Goal: Navigation & Orientation: Find specific page/section

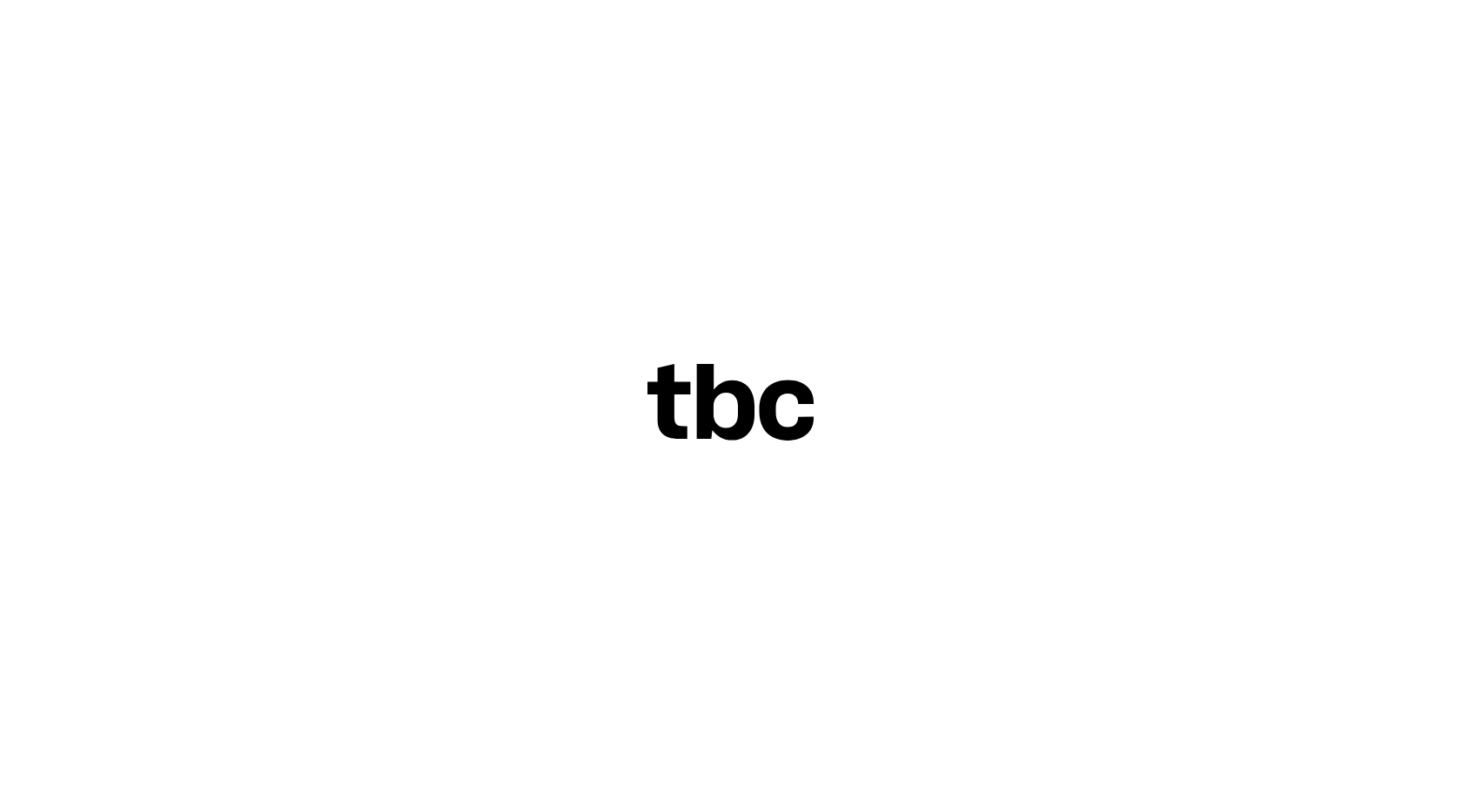
scroll to position [7, 0]
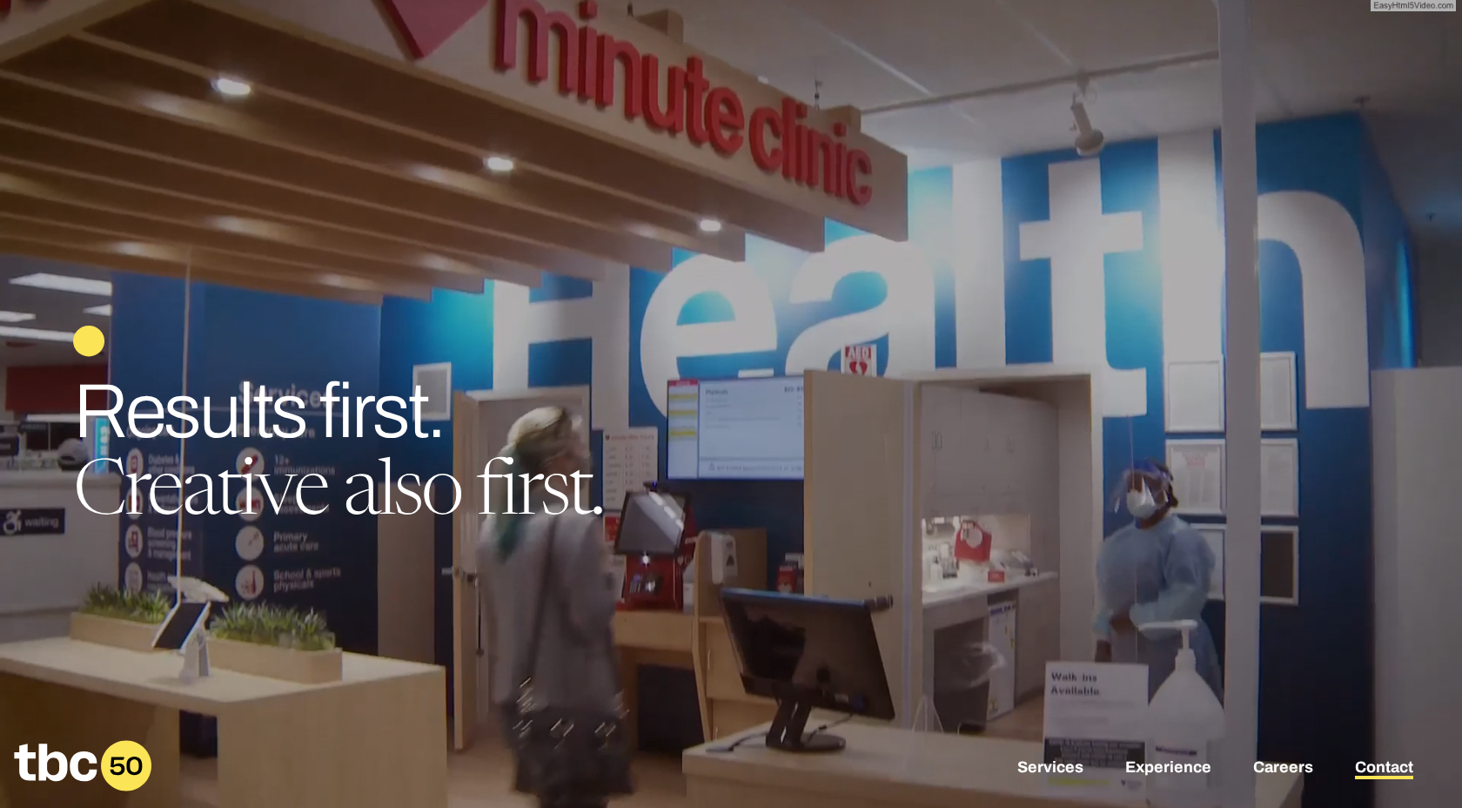
click at [1378, 766] on link "Contact" at bounding box center [1384, 768] width 58 height 21
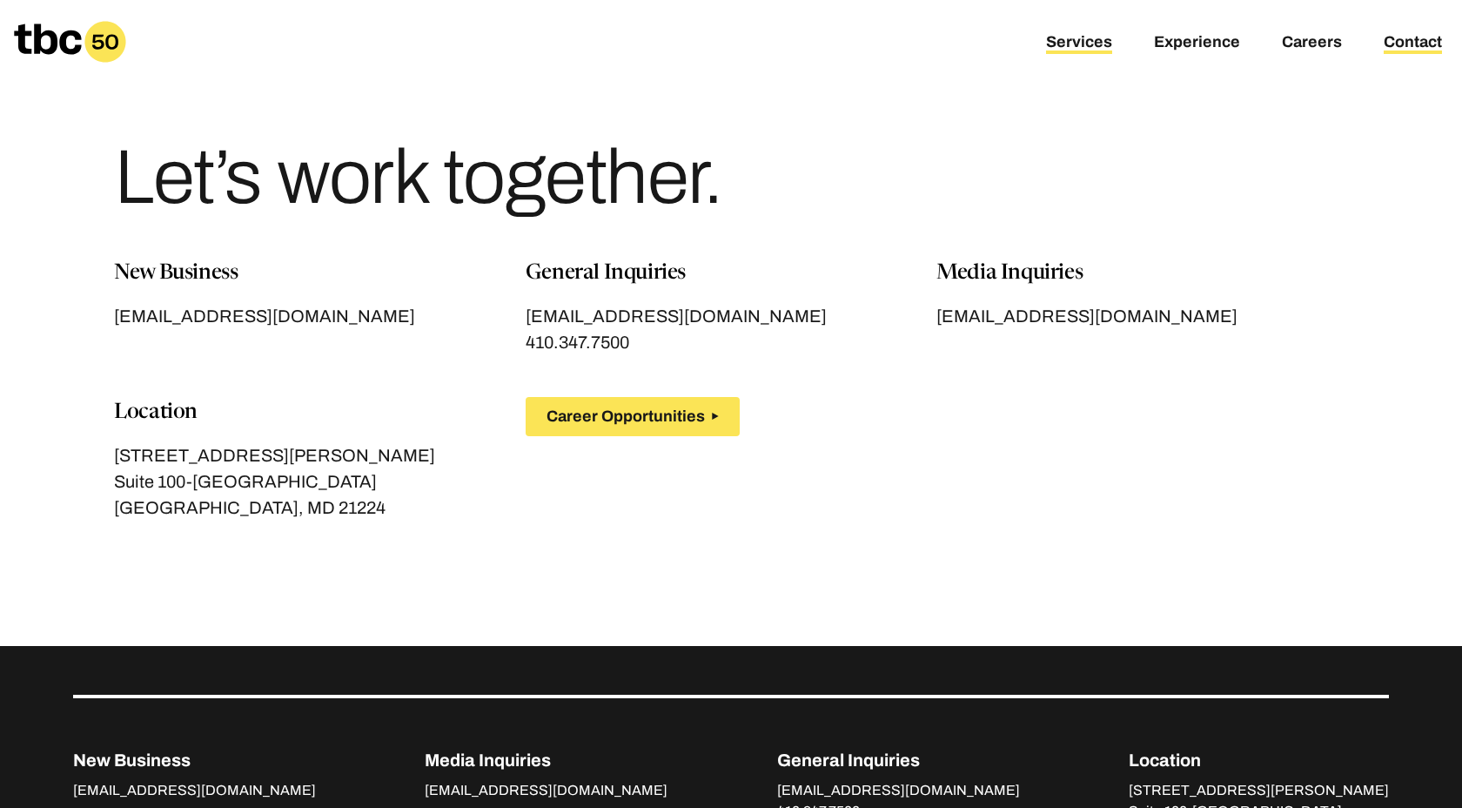
click at [1059, 37] on link "Services" at bounding box center [1079, 43] width 66 height 21
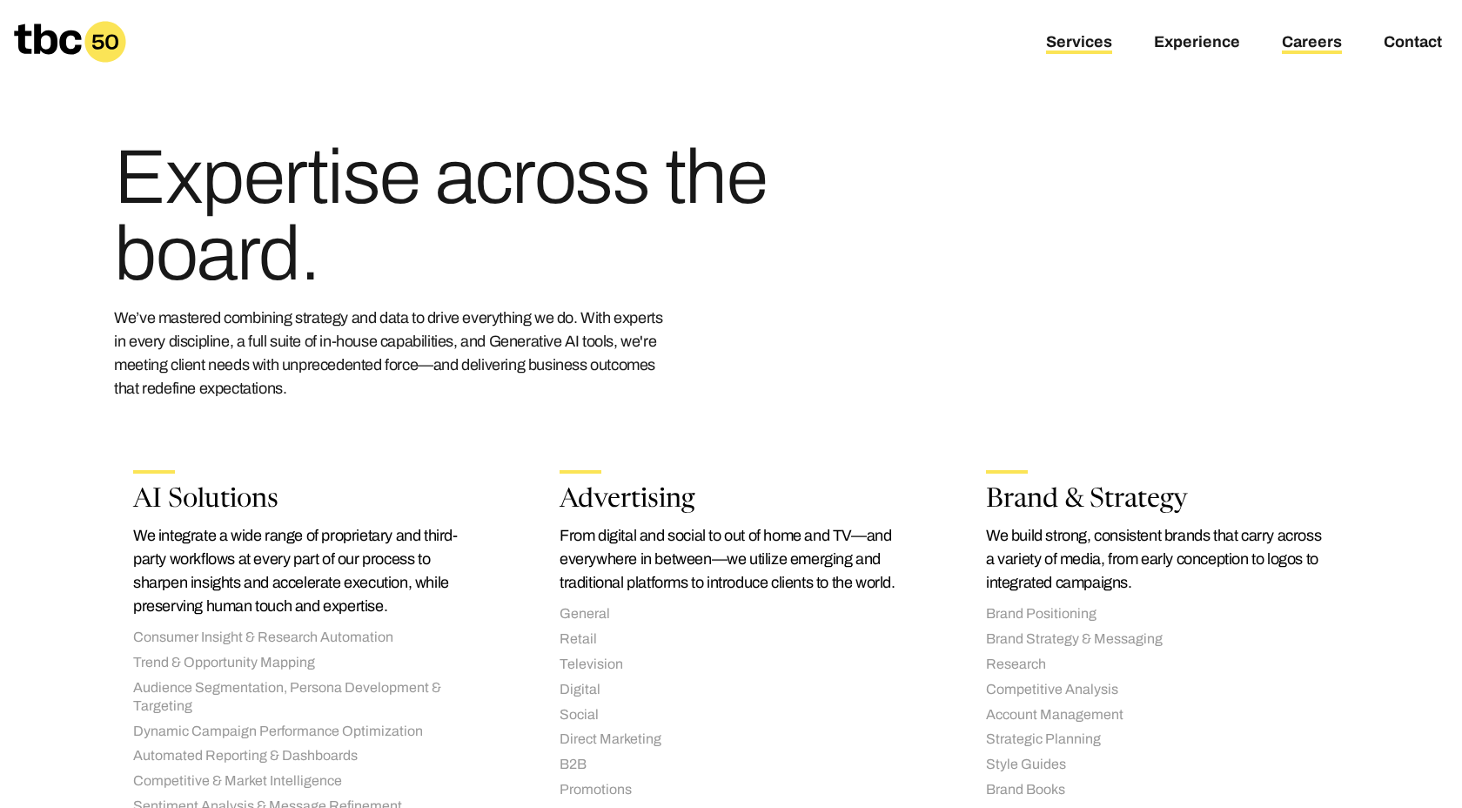
click at [1298, 49] on link "Careers" at bounding box center [1312, 43] width 60 height 21
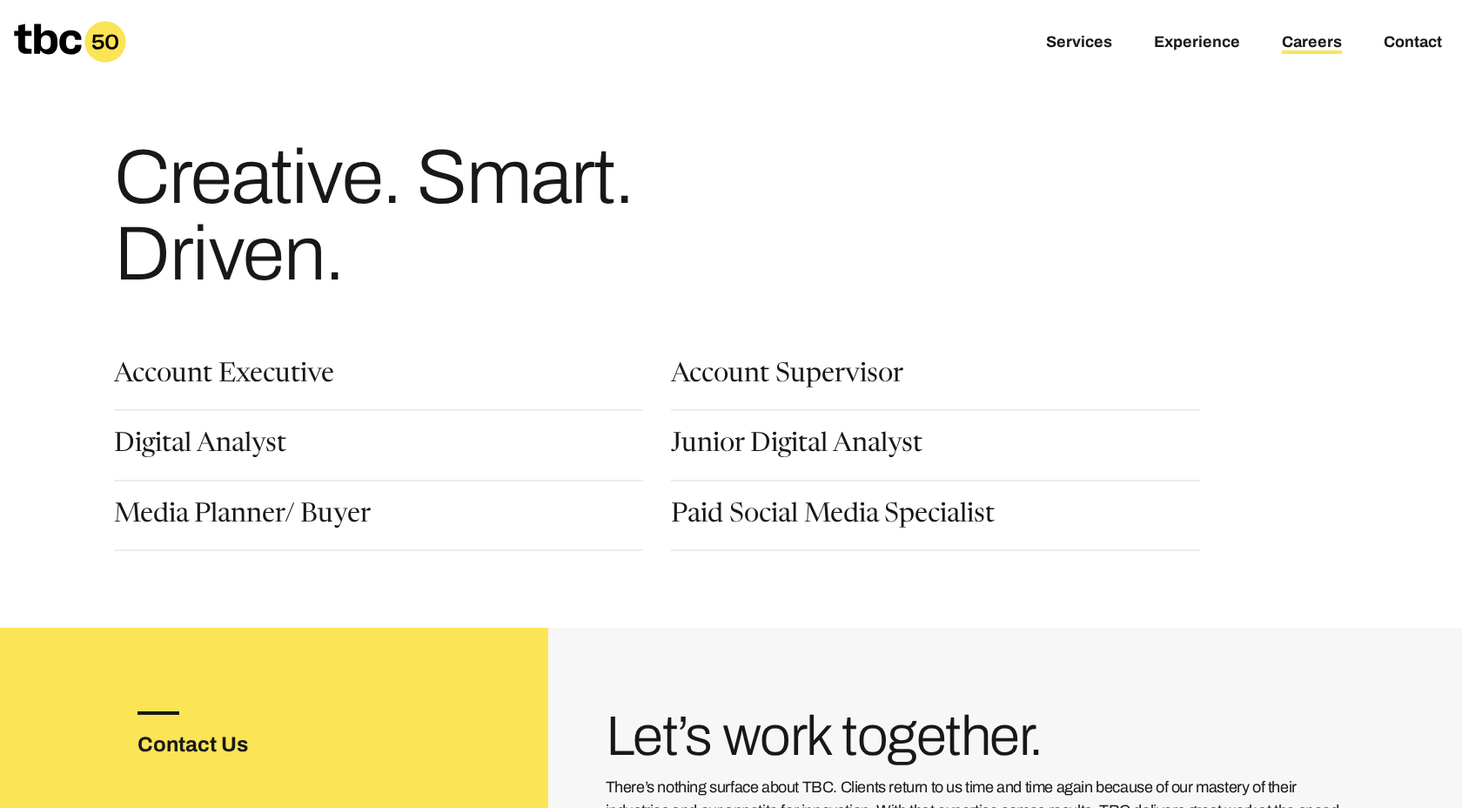
click at [1097, 23] on div "Services Experience Careers Contact" at bounding box center [731, 42] width 1462 height 84
click at [1096, 40] on link "Services" at bounding box center [1079, 43] width 66 height 21
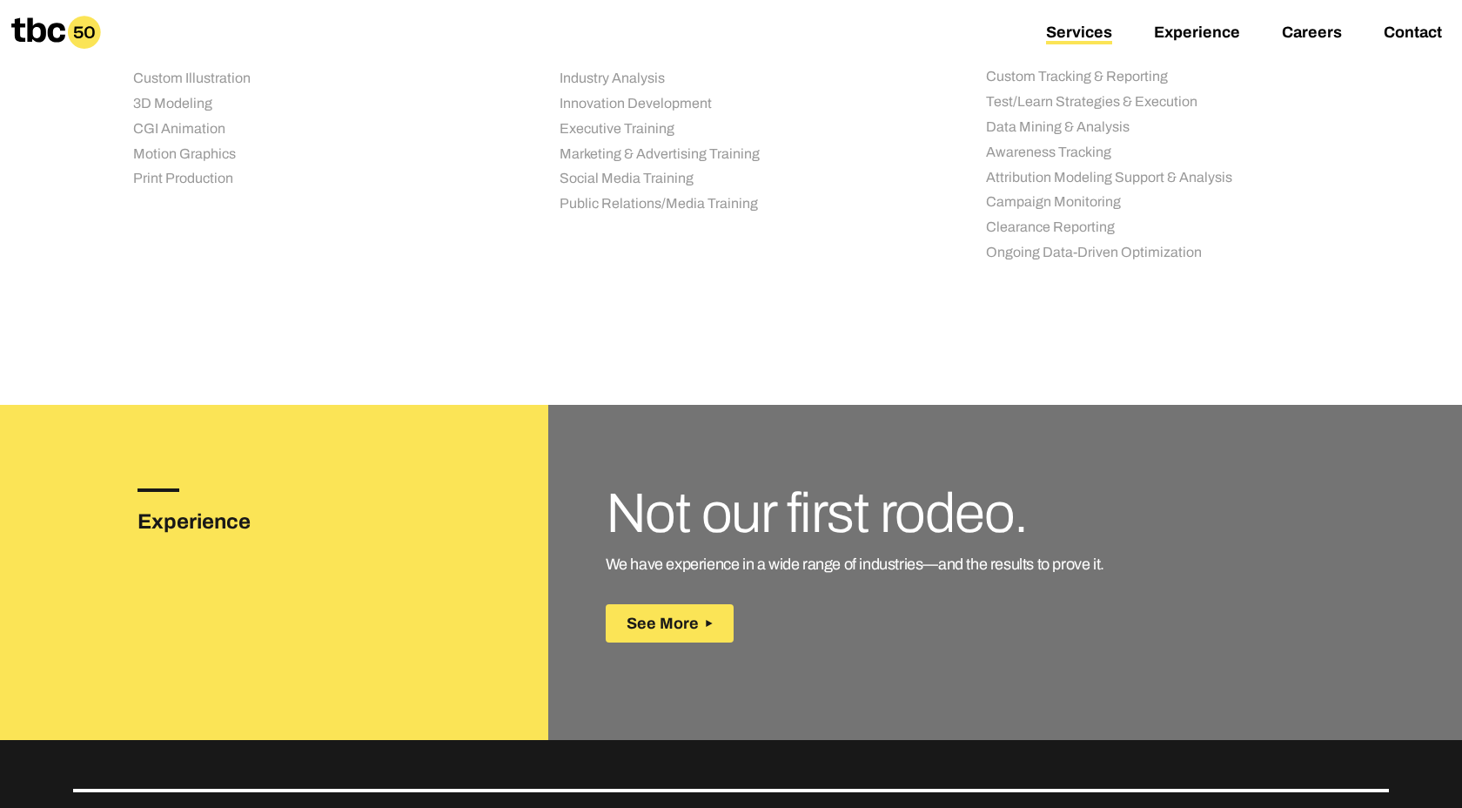
scroll to position [2518, 0]
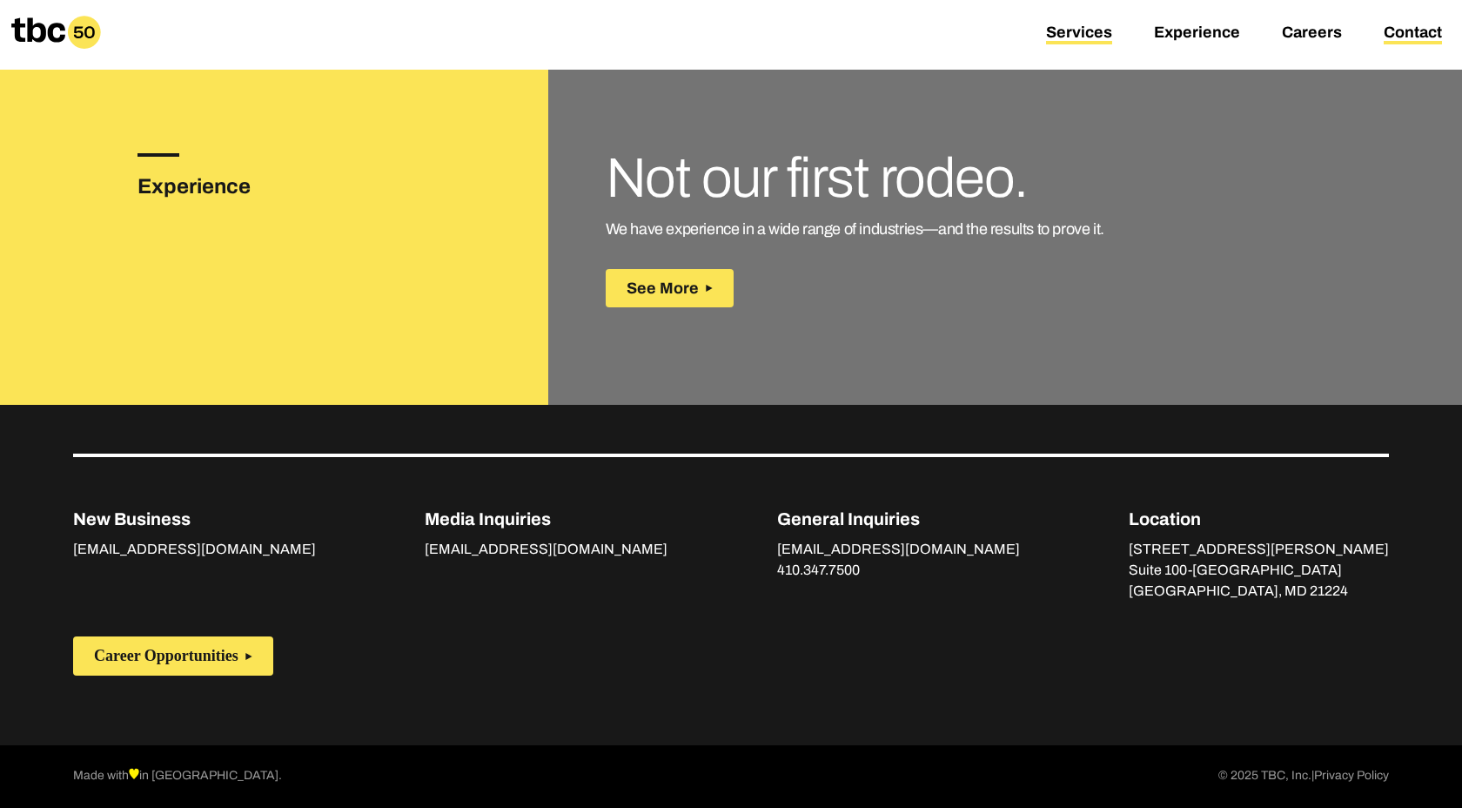
click at [1410, 43] on link "Contact" at bounding box center [1413, 33] width 58 height 21
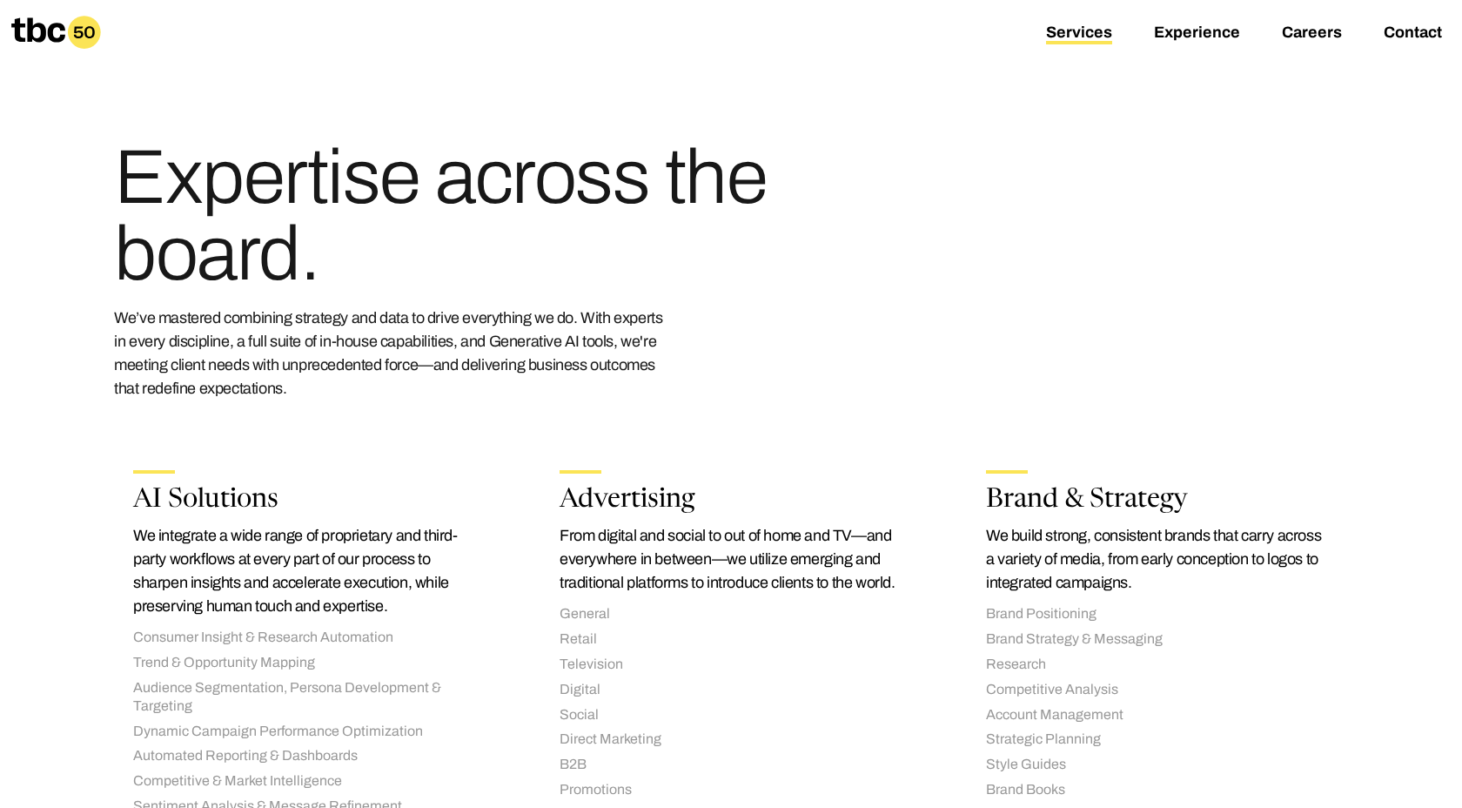
scroll to position [332, 0]
